Goal: Information Seeking & Learning: Learn about a topic

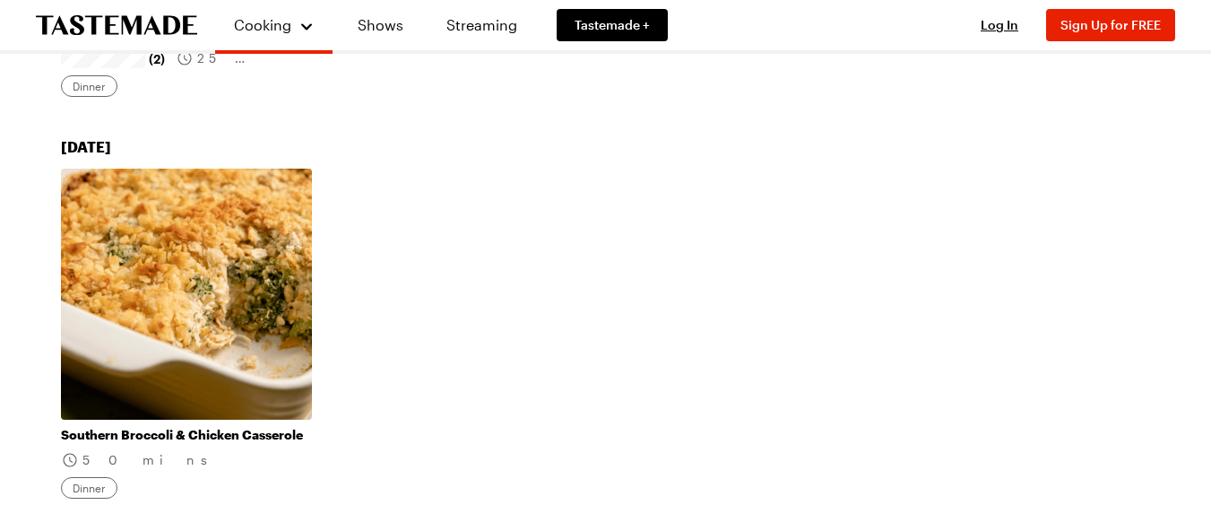
scroll to position [1183, 0]
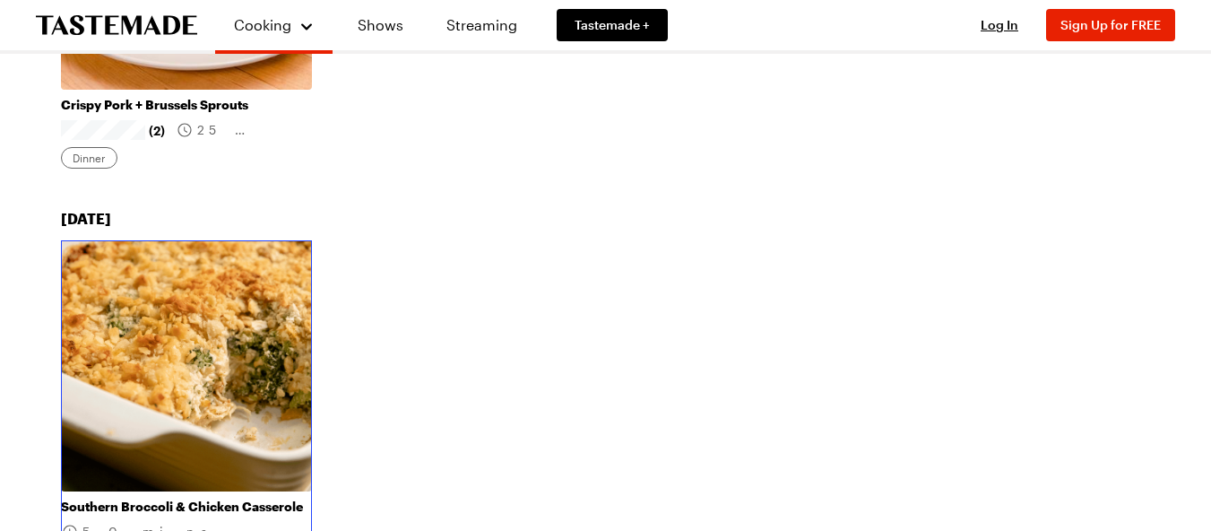
click at [160, 498] on link "Southern Broccoli & Chicken Casserole" at bounding box center [186, 506] width 251 height 16
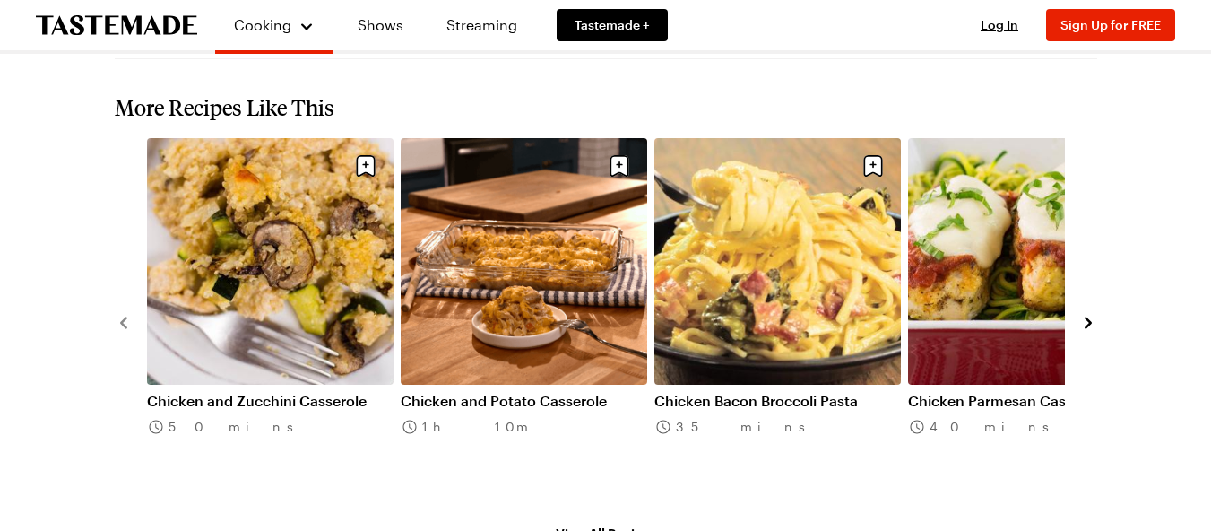
scroll to position [1864, 0]
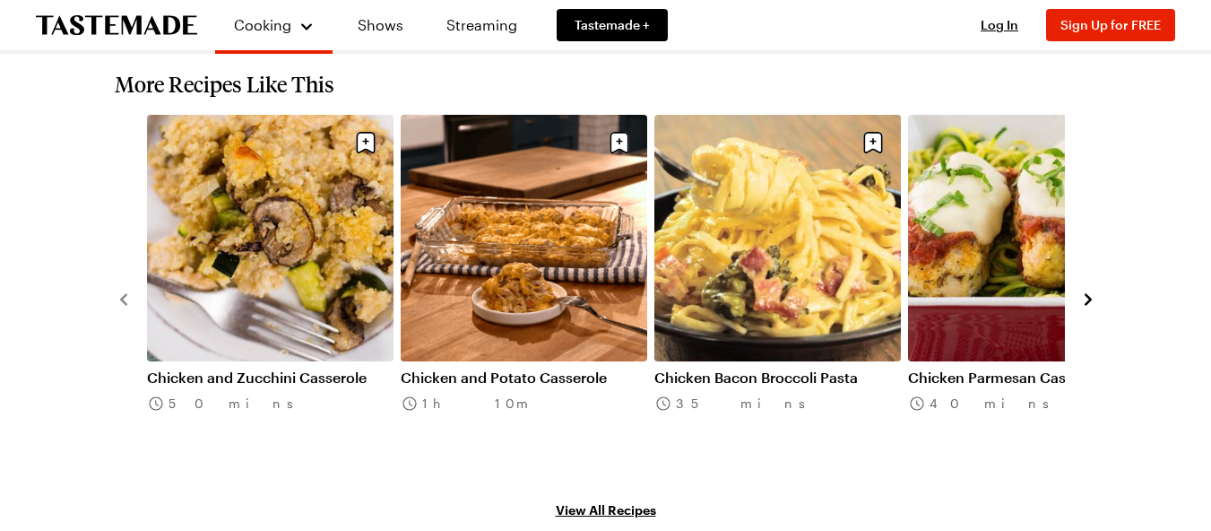
click at [1085, 290] on icon "navigate to next item" at bounding box center [1088, 299] width 18 height 18
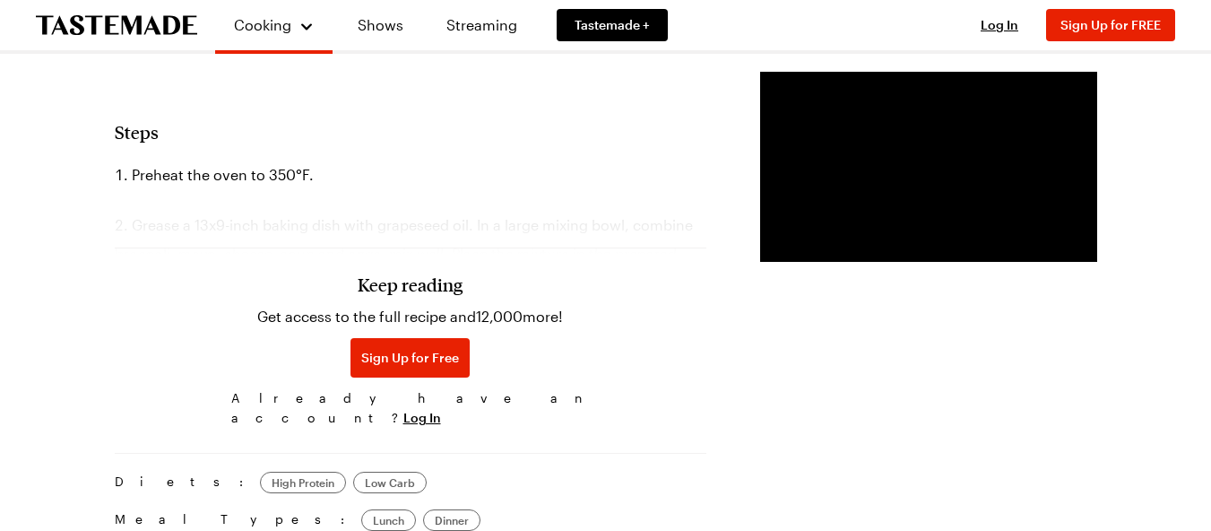
scroll to position [907, 0]
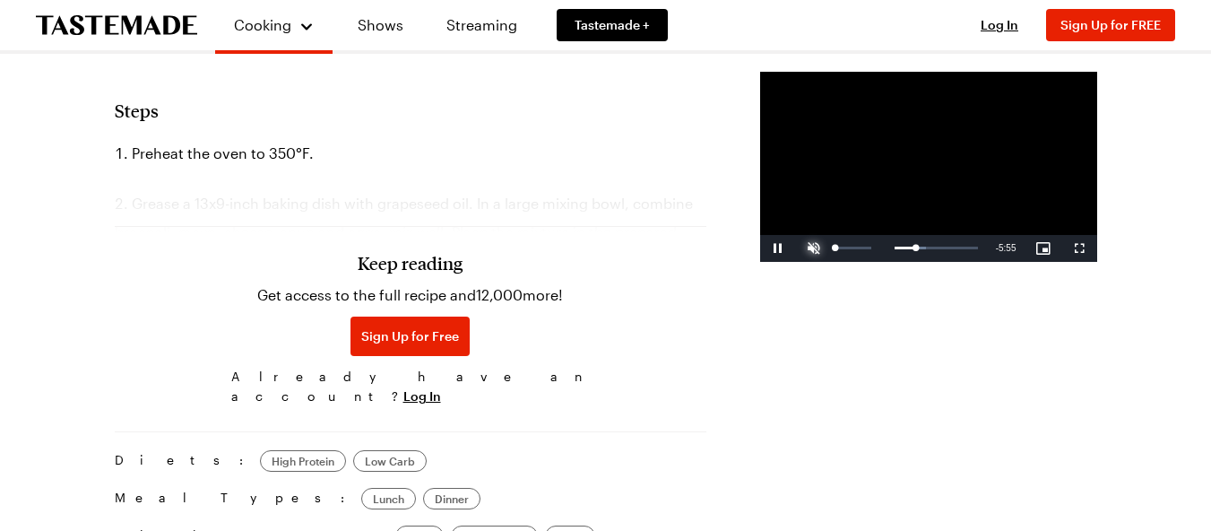
click at [796, 248] on span "Video Player" at bounding box center [814, 248] width 36 height 0
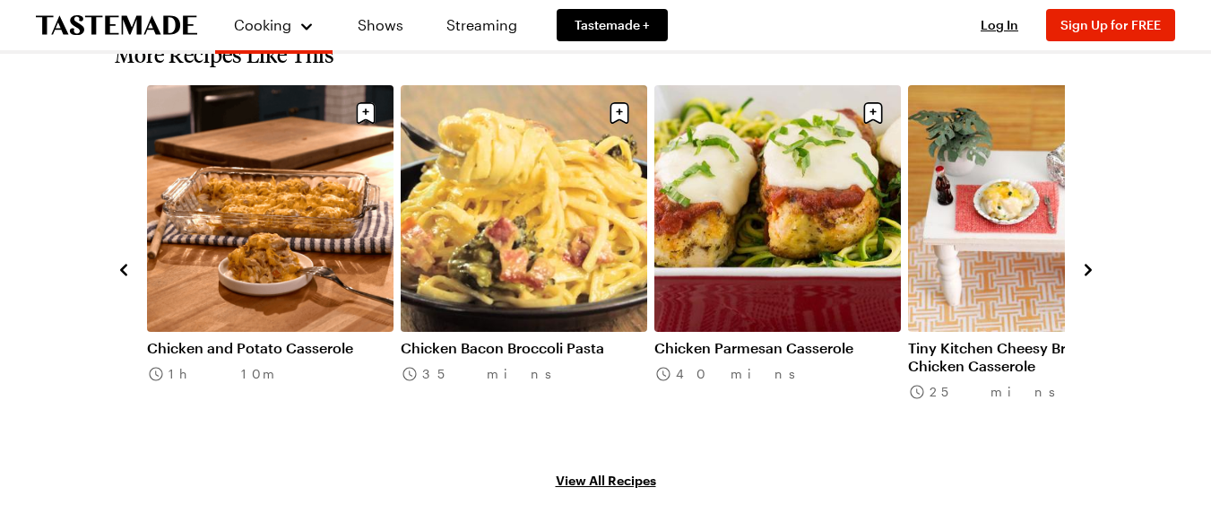
scroll to position [1911, 0]
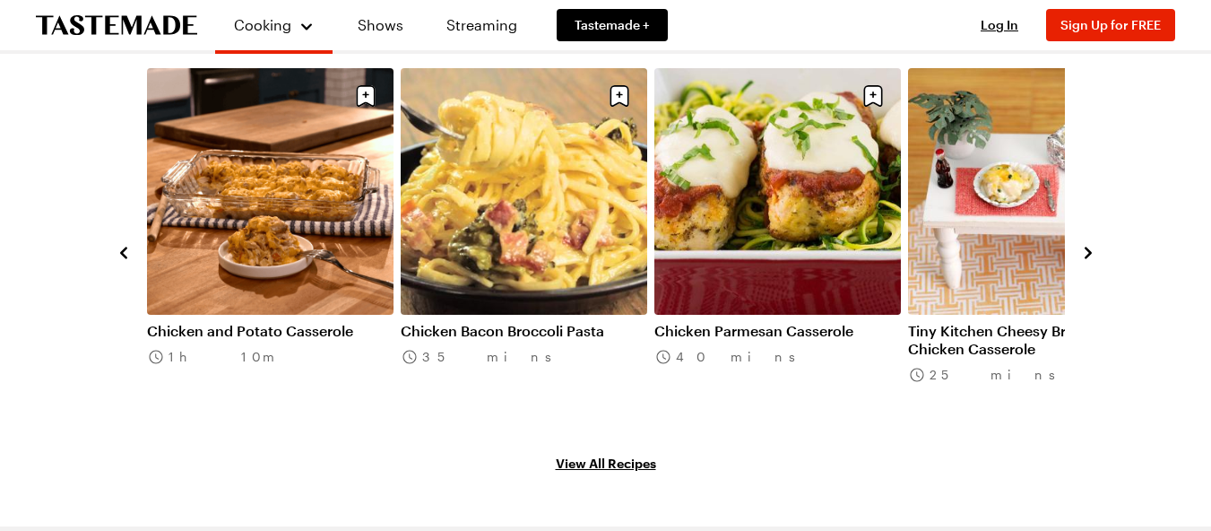
click at [603, 453] on link "View All Recipes" at bounding box center [606, 463] width 982 height 20
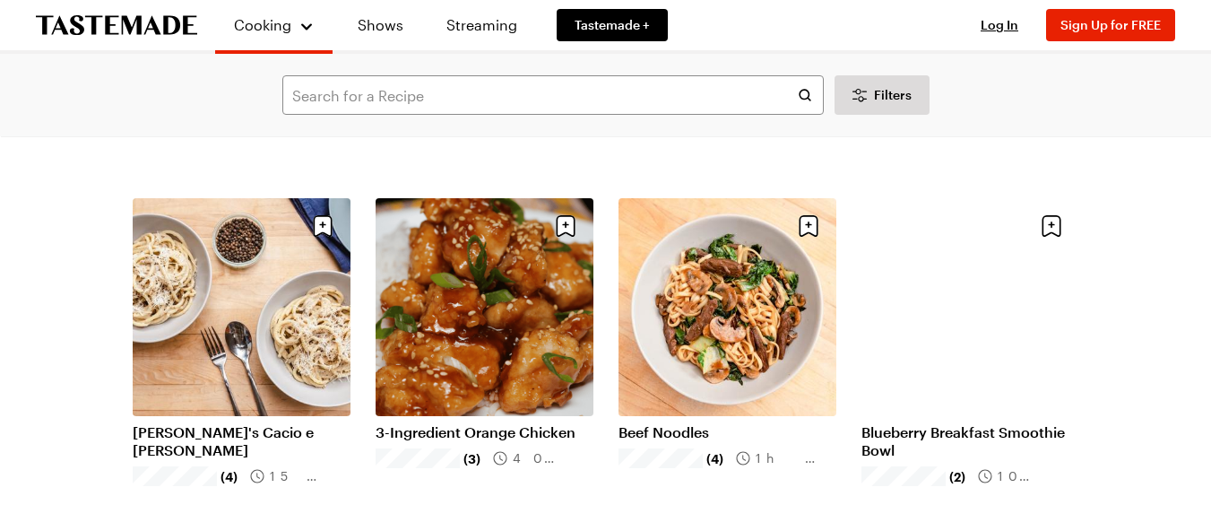
scroll to position [1900, 0]
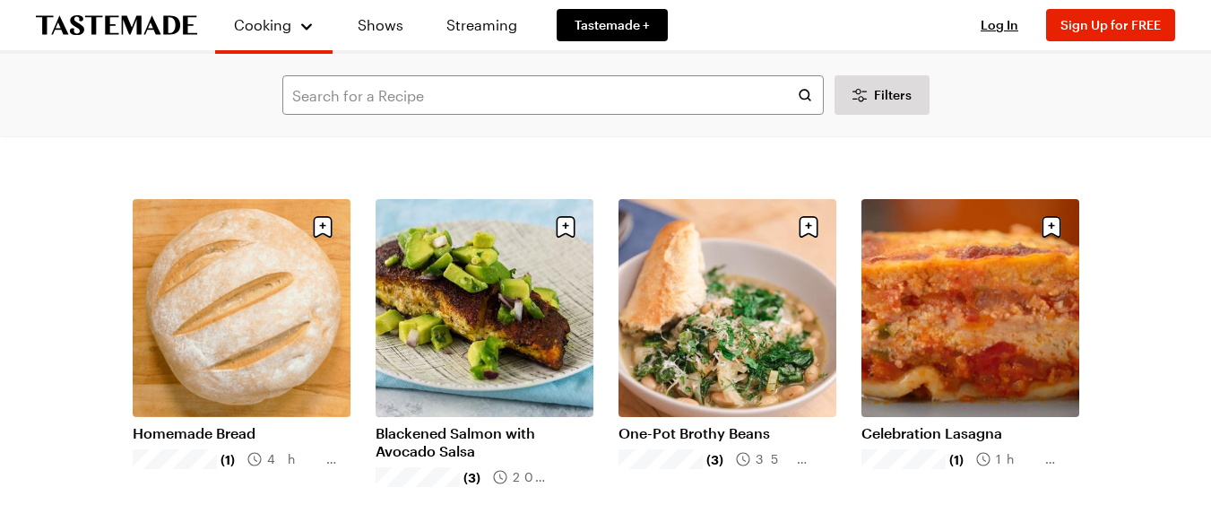
scroll to position [4123, 0]
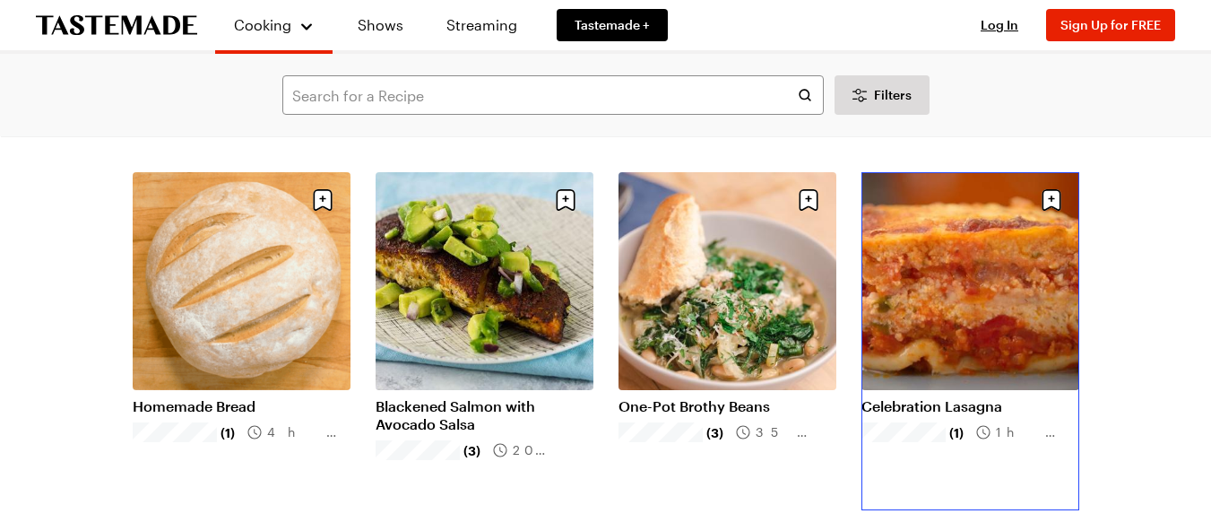
click at [1033, 397] on link "Celebration Lasagna" at bounding box center [970, 406] width 218 height 18
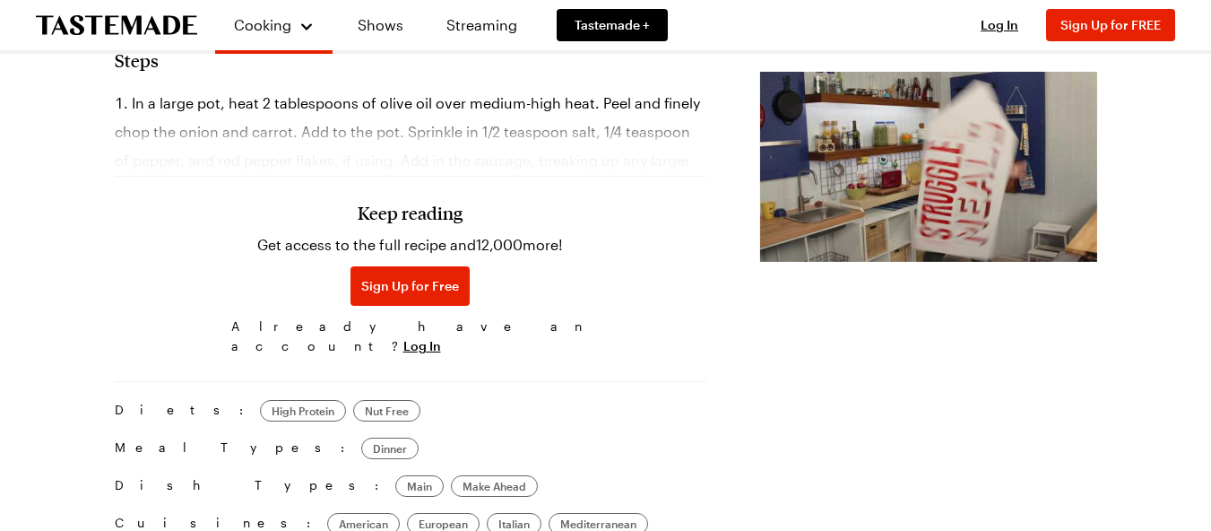
scroll to position [1972, 0]
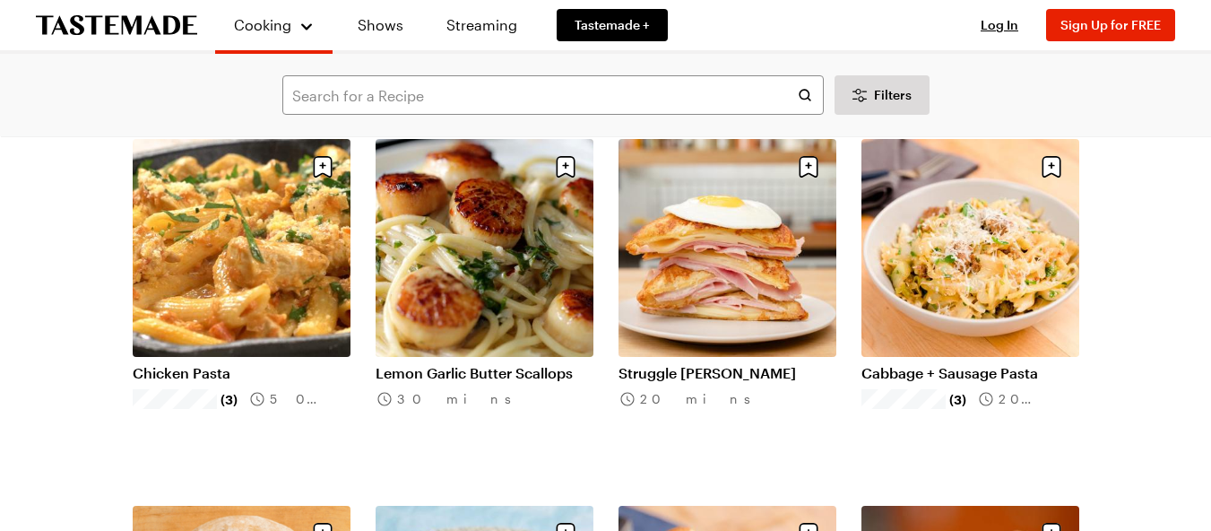
scroll to position [3801, 0]
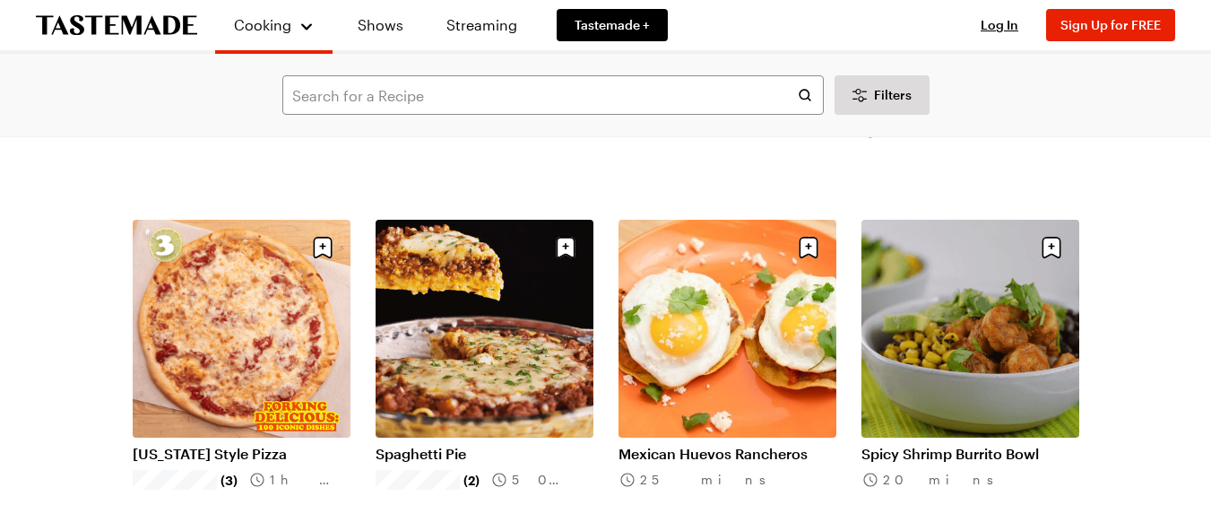
scroll to position [6311, 0]
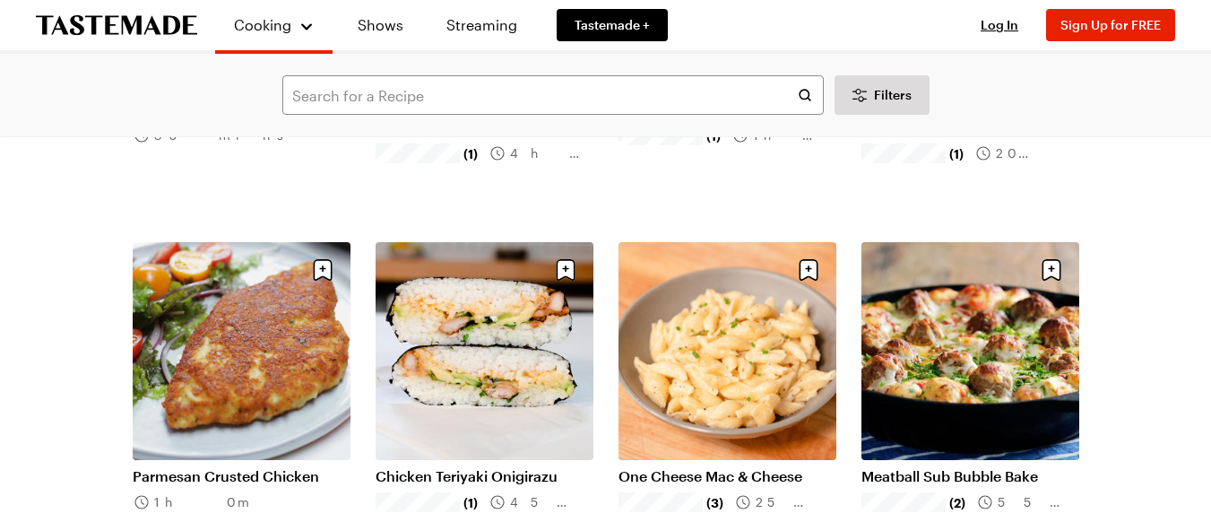
scroll to position [7327, 0]
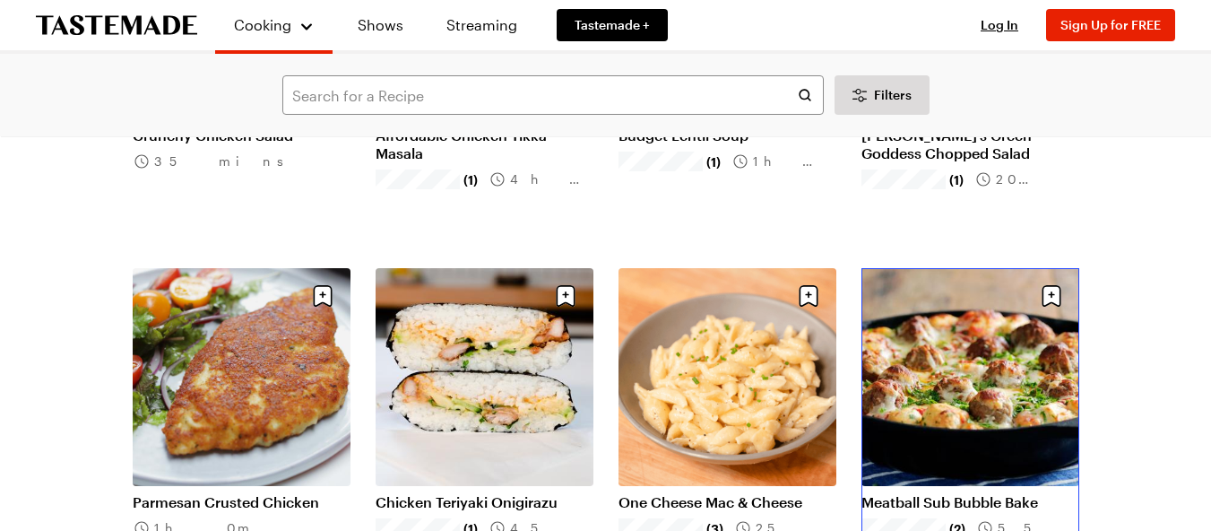
click at [963, 493] on link "Meatball Sub Bubble Bake" at bounding box center [970, 502] width 218 height 18
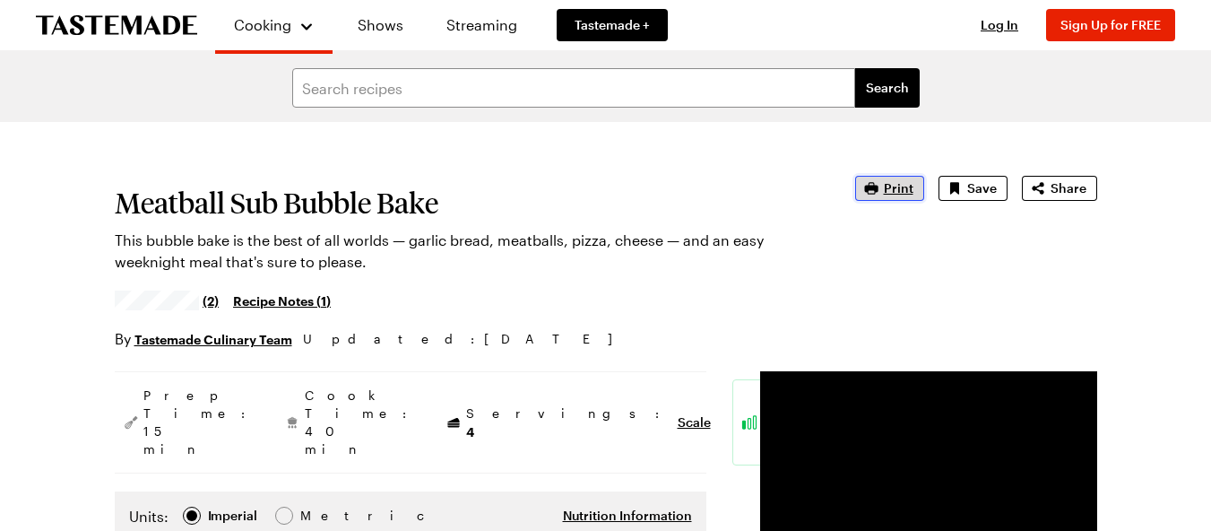
click at [894, 191] on span "Print" at bounding box center [899, 188] width 30 height 18
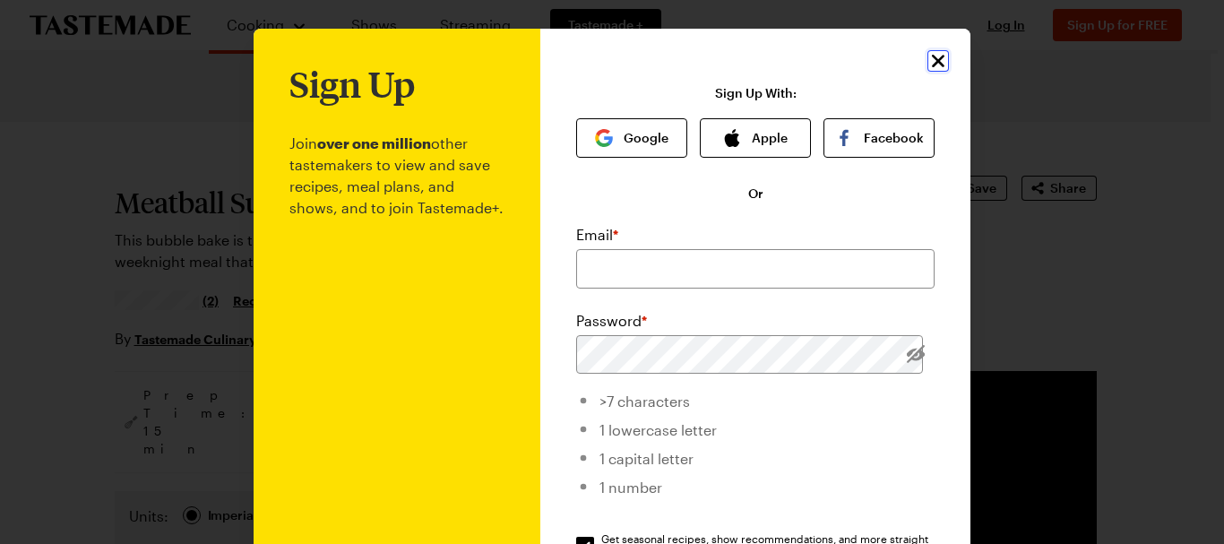
click at [932, 61] on icon "Close" at bounding box center [938, 61] width 13 height 13
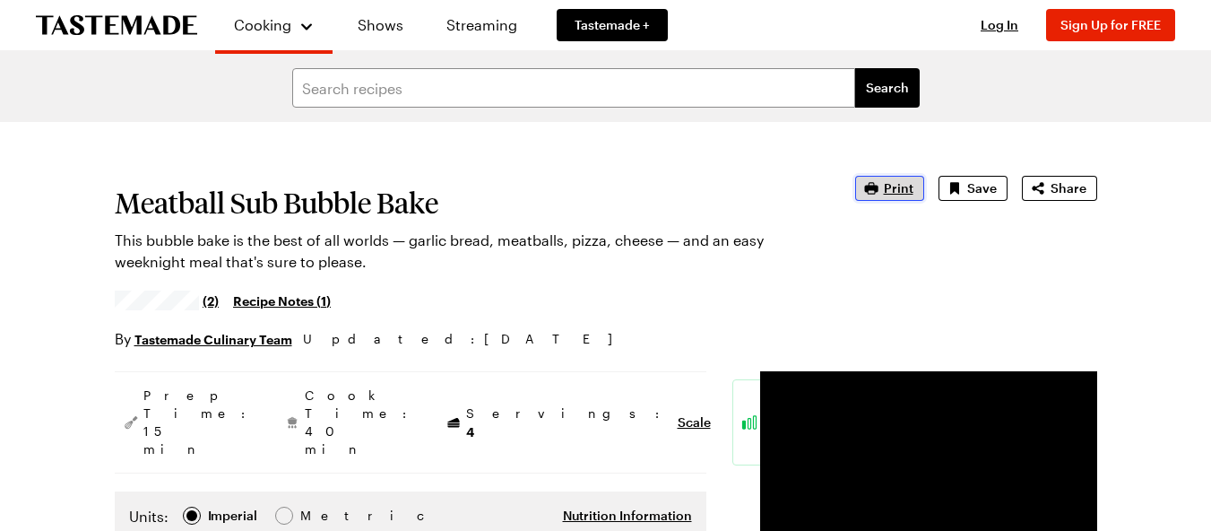
click at [898, 189] on span "Print" at bounding box center [899, 188] width 30 height 18
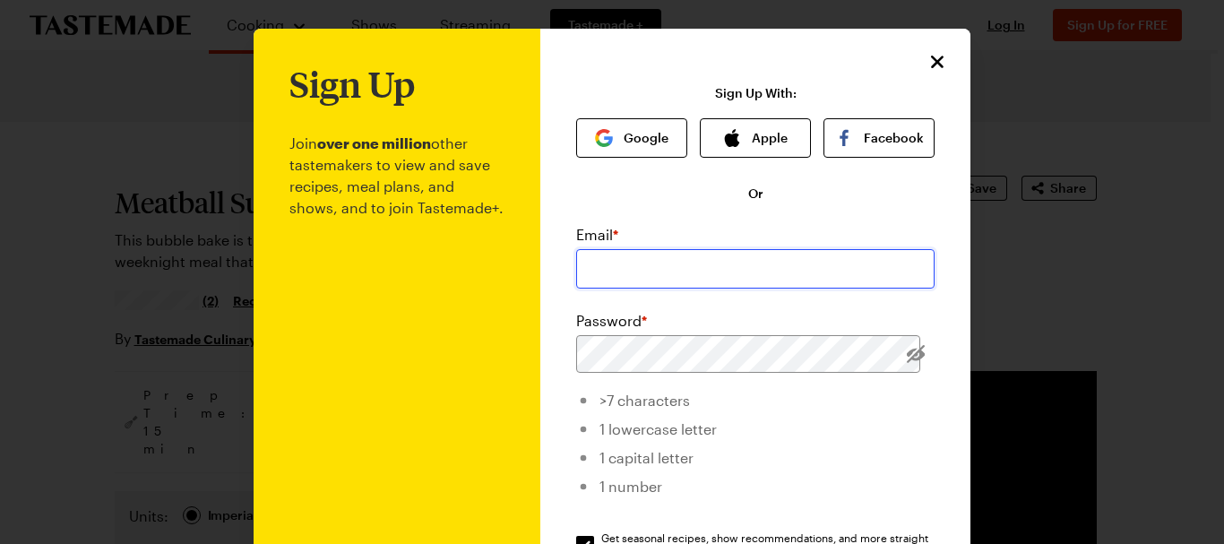
click at [657, 264] on input "email" at bounding box center [755, 268] width 359 height 39
type input "[EMAIL_ADDRESS][DOMAIN_NAME]"
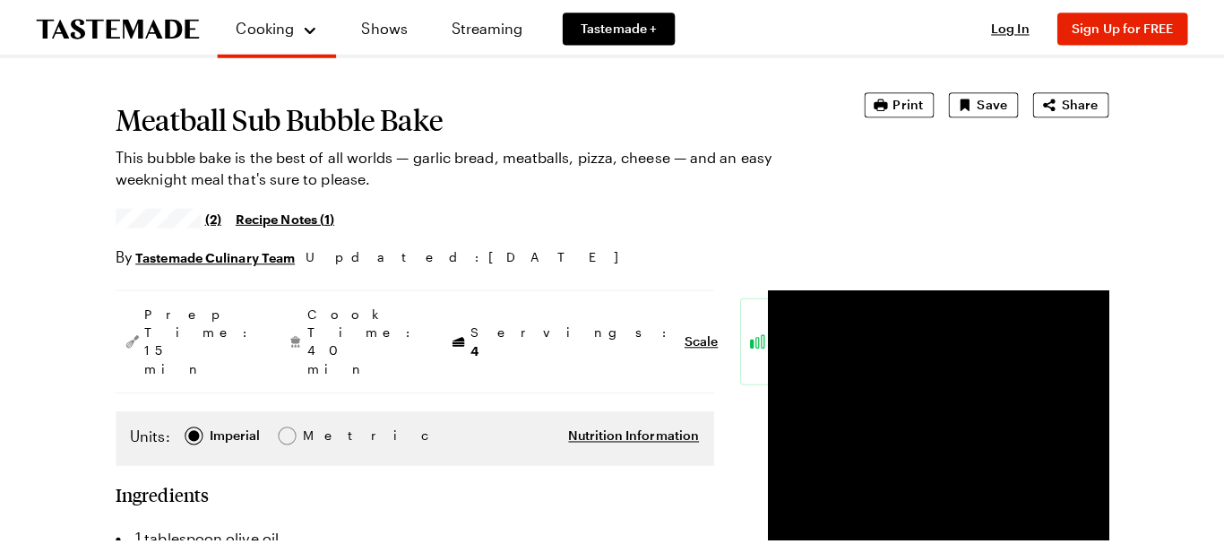
scroll to position [108, 0]
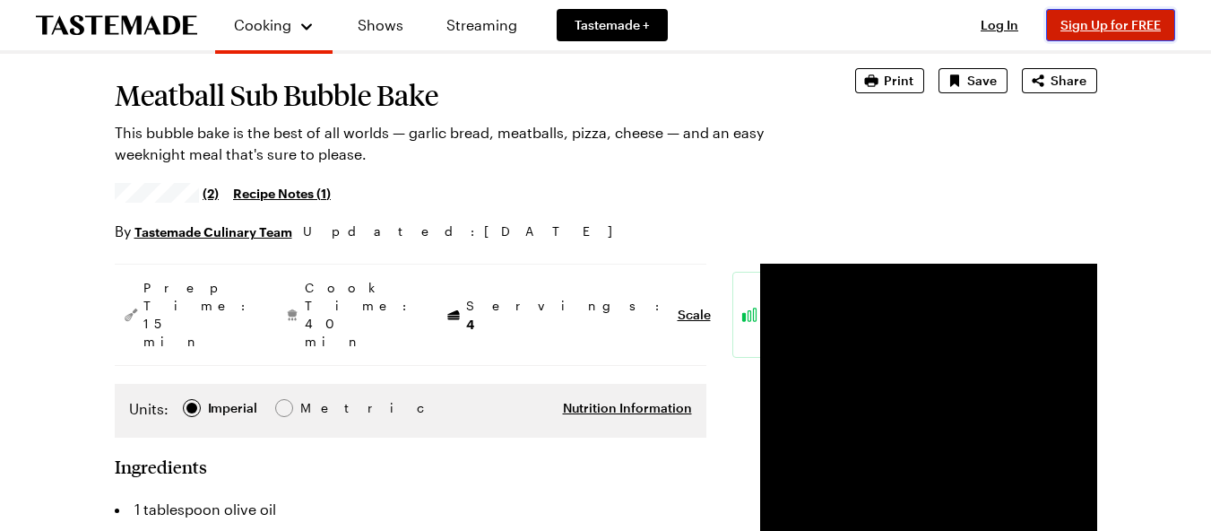
click at [1096, 16] on button "Sign Up for FREE" at bounding box center [1110, 25] width 129 height 32
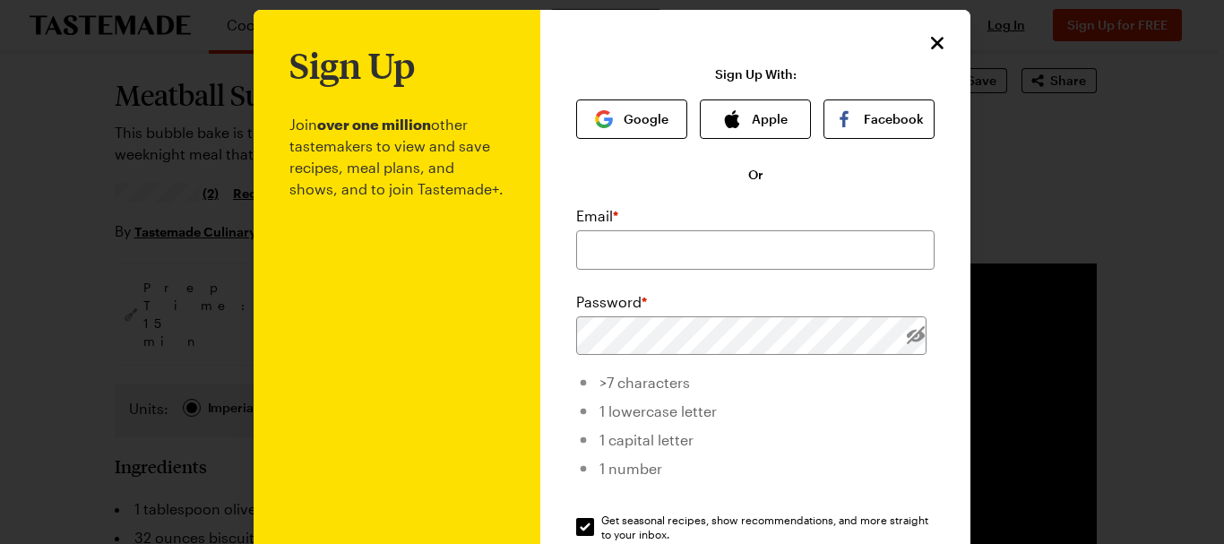
scroll to position [0, 0]
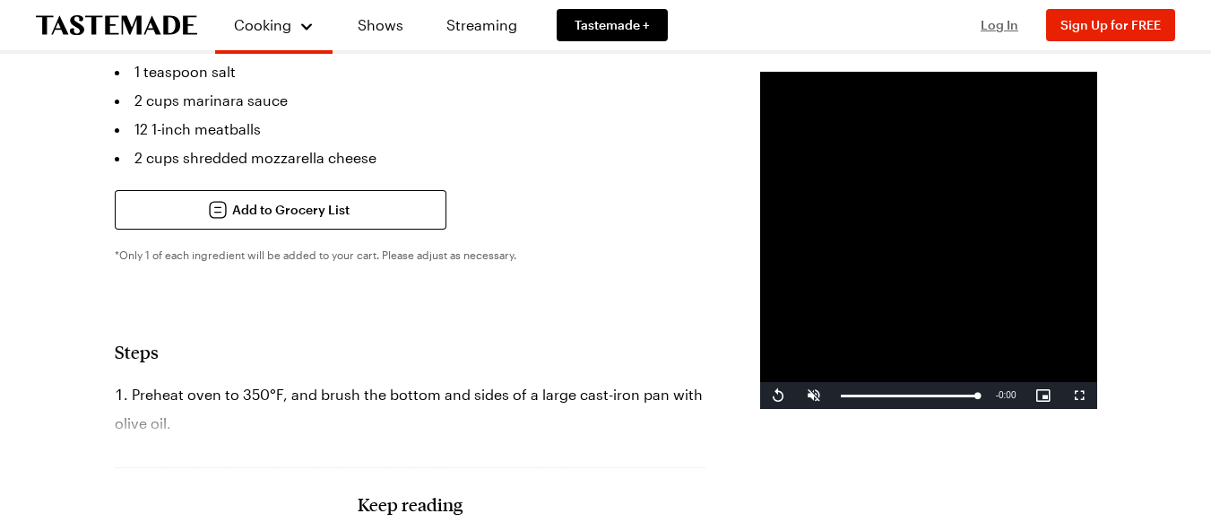
click at [1001, 28] on span "Log In" at bounding box center [1000, 24] width 38 height 15
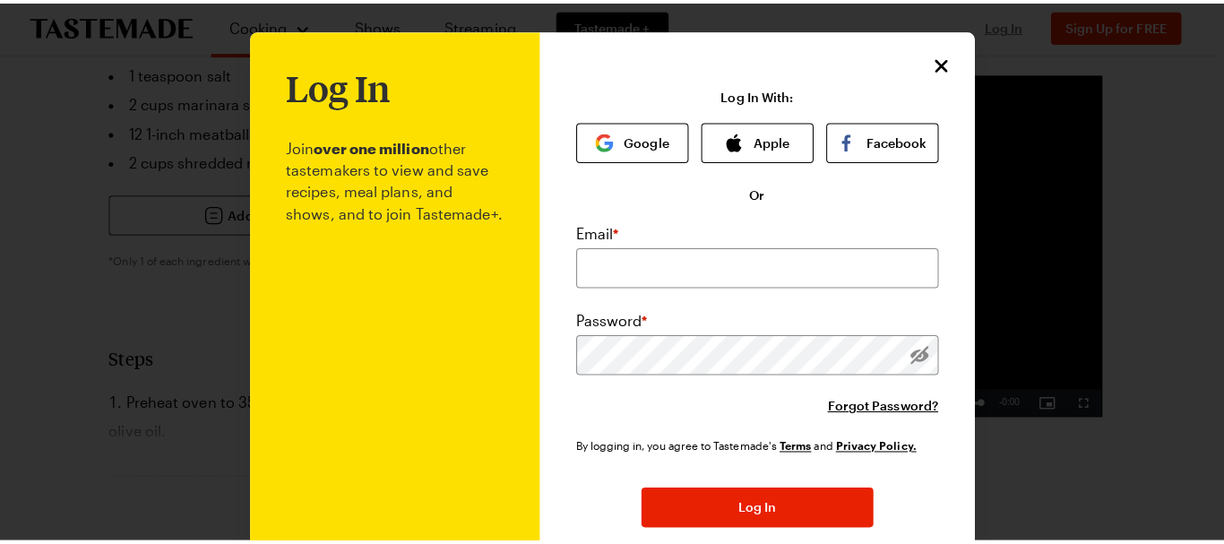
scroll to position [688, 0]
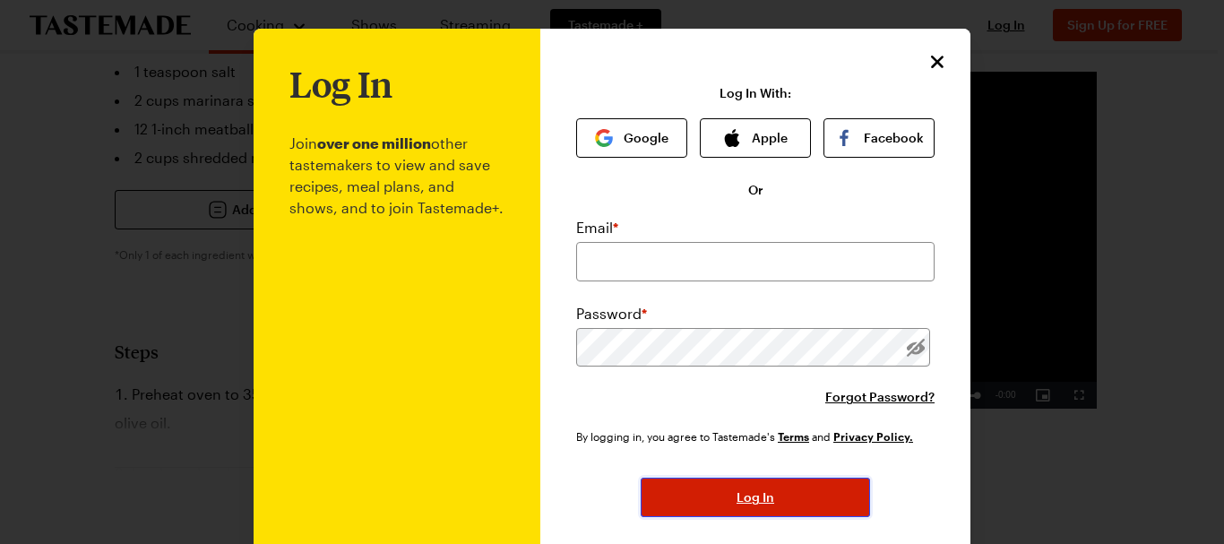
click at [677, 497] on button "Log In" at bounding box center [755, 497] width 229 height 39
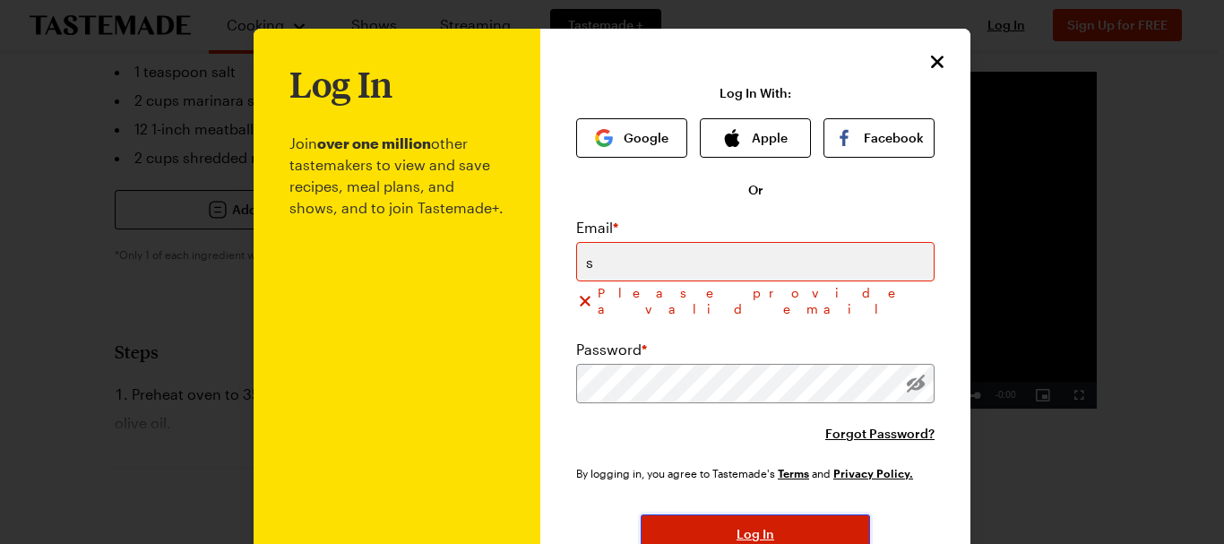
click at [737, 525] on span "Log In" at bounding box center [756, 534] width 38 height 18
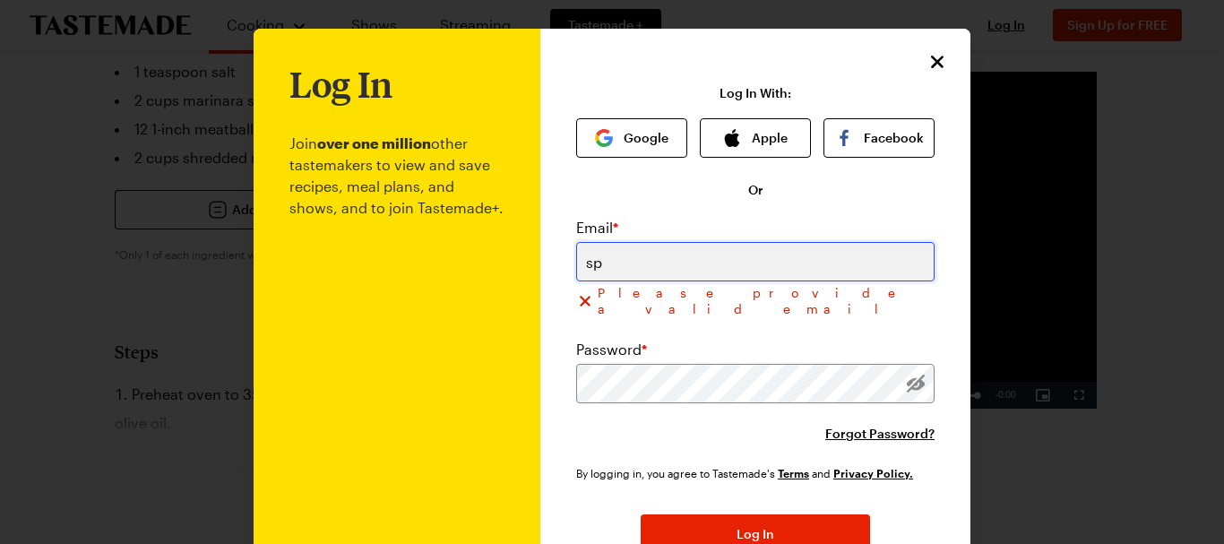
type input "[EMAIL_ADDRESS][DOMAIN_NAME]"
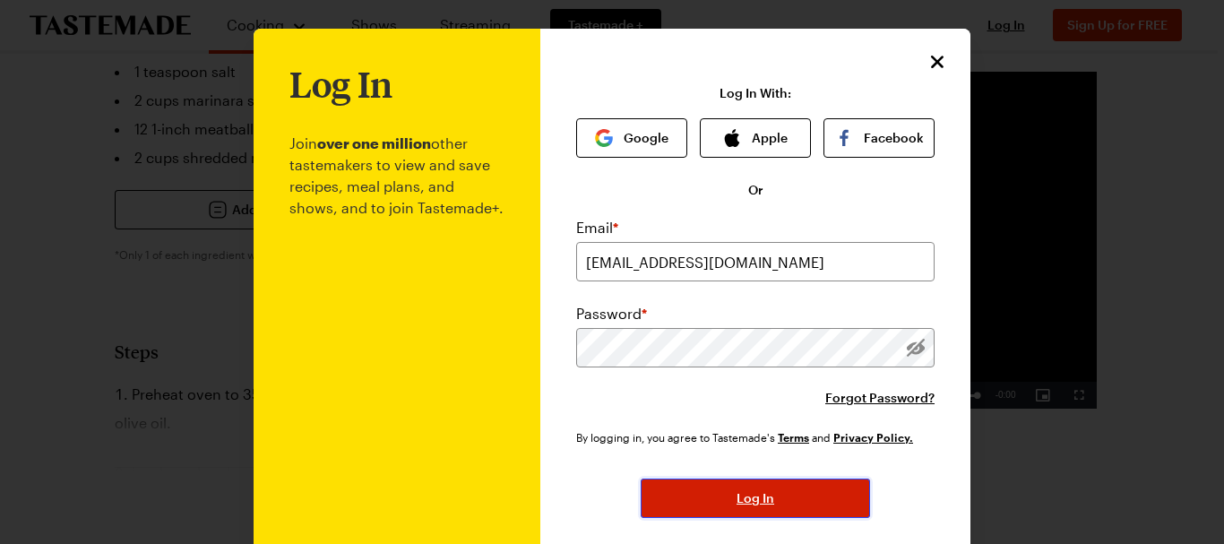
click at [716, 496] on button "Log In" at bounding box center [755, 498] width 229 height 39
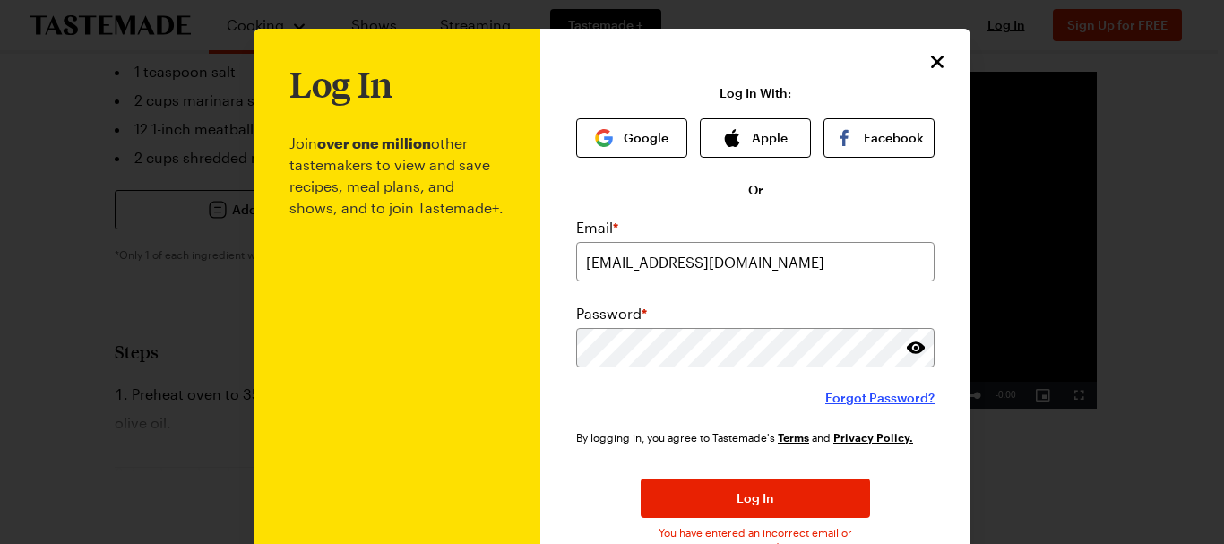
click at [874, 393] on span "Forgot Password?" at bounding box center [880, 398] width 109 height 18
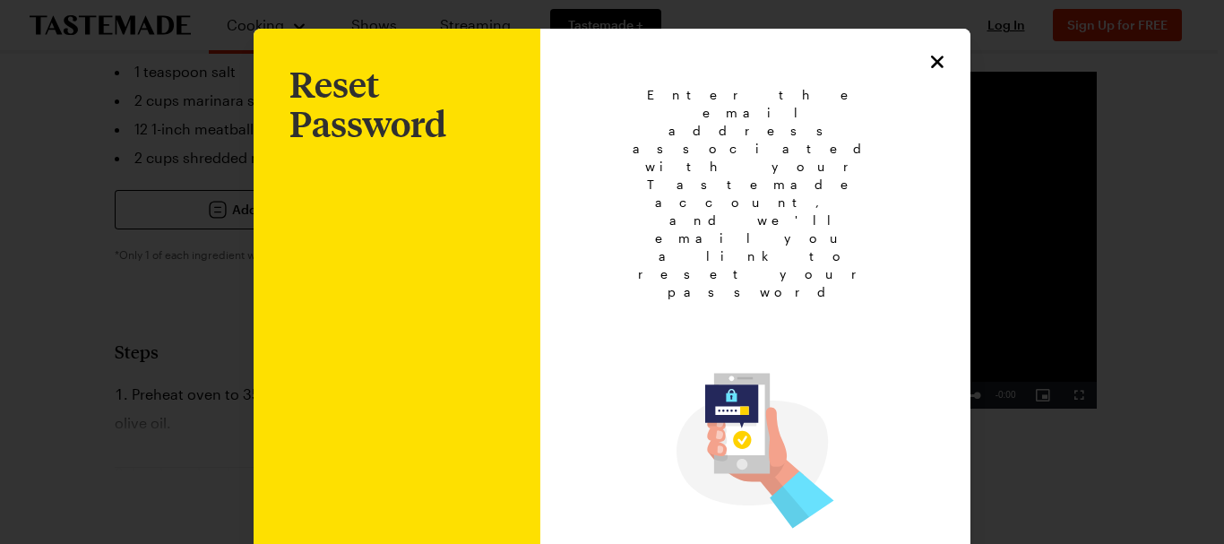
type input "[EMAIL_ADDRESS][DOMAIN_NAME]"
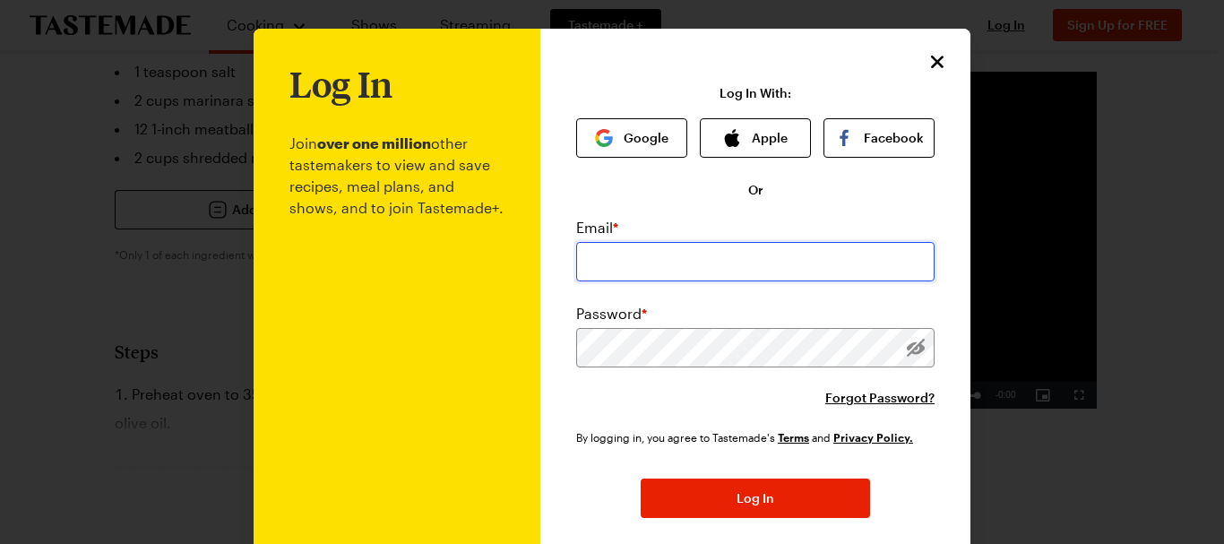
click at [604, 257] on input "email" at bounding box center [755, 261] width 359 height 39
type input "[EMAIL_ADDRESS][DOMAIN_NAME]"
